Goal: Entertainment & Leisure: Consume media (video, audio)

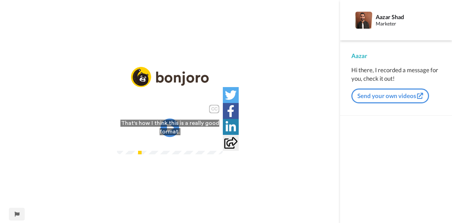
drag, startPoint x: 0, startPoint y: 0, endPoint x: 171, endPoint y: 125, distance: 211.8
click at [171, 125] on icon "Play/Pause" at bounding box center [170, 128] width 19 height 34
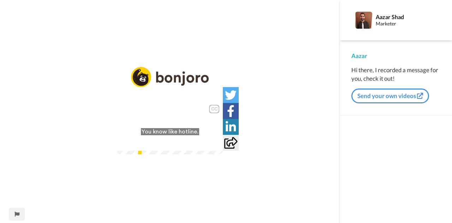
click at [271, 67] on div "CC Play/Pause You know like hotline. 3:45 / 9:38" at bounding box center [170, 116] width 340 height 98
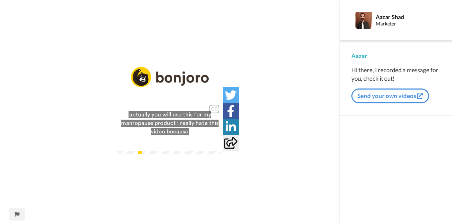
click at [171, 134] on icon at bounding box center [170, 127] width 19 height 19
click at [170, 130] on icon "Play/Pause" at bounding box center [170, 128] width 19 height 34
click at [160, 154] on video at bounding box center [170, 127] width 106 height 53
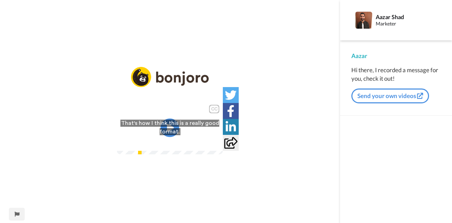
click at [170, 126] on icon "Play/Pause" at bounding box center [170, 128] width 19 height 34
click at [182, 123] on video at bounding box center [170, 127] width 106 height 53
click at [172, 129] on icon at bounding box center [170, 127] width 19 height 19
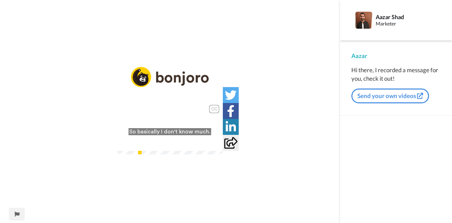
click at [160, 137] on video at bounding box center [170, 127] width 106 height 53
click at [191, 132] on video at bounding box center [170, 127] width 106 height 53
click at [171, 133] on icon at bounding box center [170, 127] width 19 height 19
click at [172, 130] on icon "Play/Pause" at bounding box center [170, 128] width 19 height 34
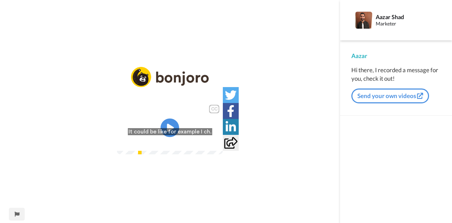
click at [174, 130] on icon at bounding box center [170, 127] width 19 height 19
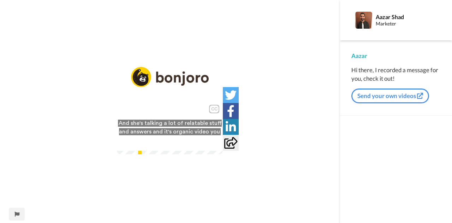
click at [184, 101] on video at bounding box center [170, 127] width 106 height 53
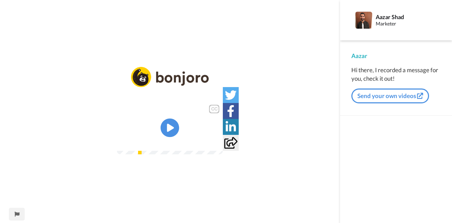
click at [163, 129] on icon at bounding box center [170, 127] width 19 height 19
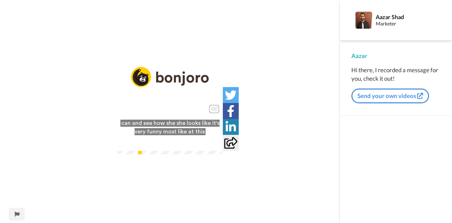
click at [177, 144] on video at bounding box center [170, 127] width 106 height 53
click at [169, 127] on icon "Play/Pause" at bounding box center [170, 128] width 19 height 34
click at [185, 154] on video at bounding box center [170, 127] width 106 height 53
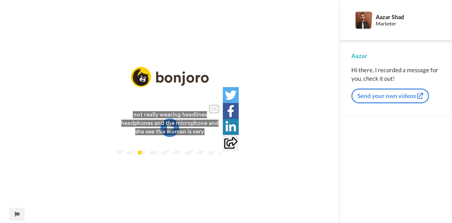
click at [178, 128] on icon at bounding box center [170, 127] width 19 height 19
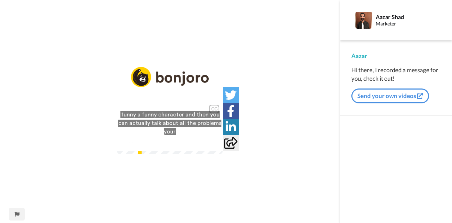
click at [177, 128] on icon at bounding box center [170, 127] width 19 height 19
click at [176, 154] on video at bounding box center [170, 127] width 106 height 53
click at [153, 137] on video at bounding box center [170, 127] width 106 height 53
click at [163, 123] on icon at bounding box center [170, 127] width 19 height 19
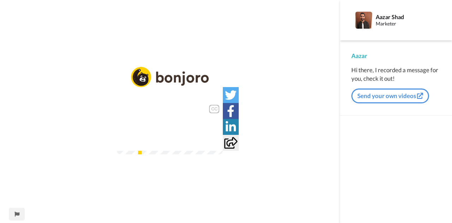
click at [217, 144] on img at bounding box center [213, 140] width 7 height 7
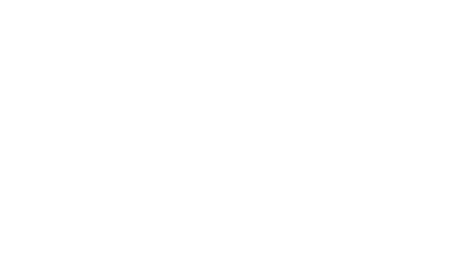
click at [332, 136] on video at bounding box center [226, 127] width 452 height 254
